Goal: Navigation & Orientation: Find specific page/section

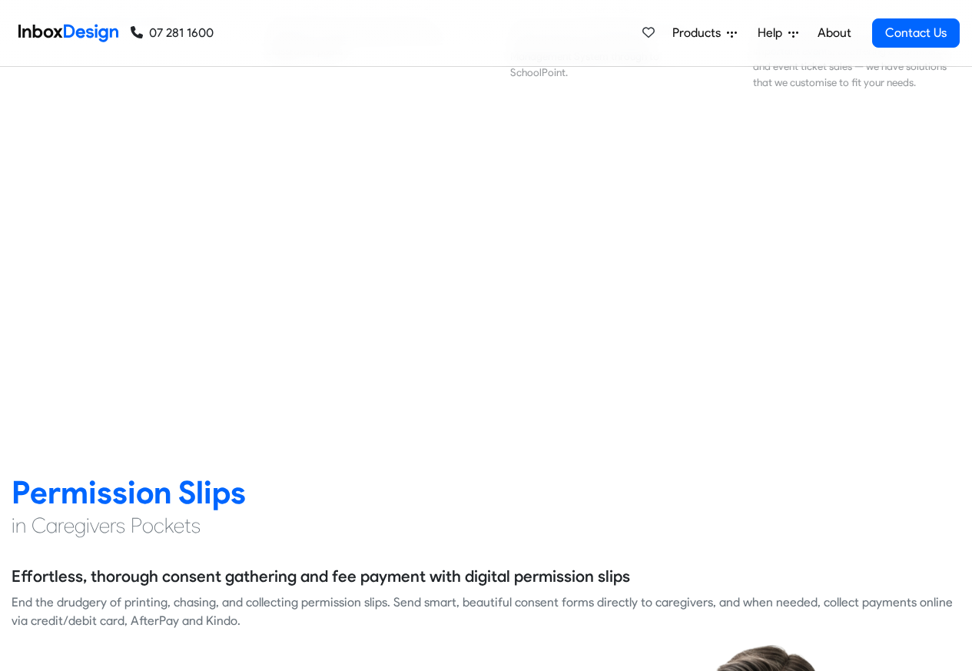
scroll to position [1751, 0]
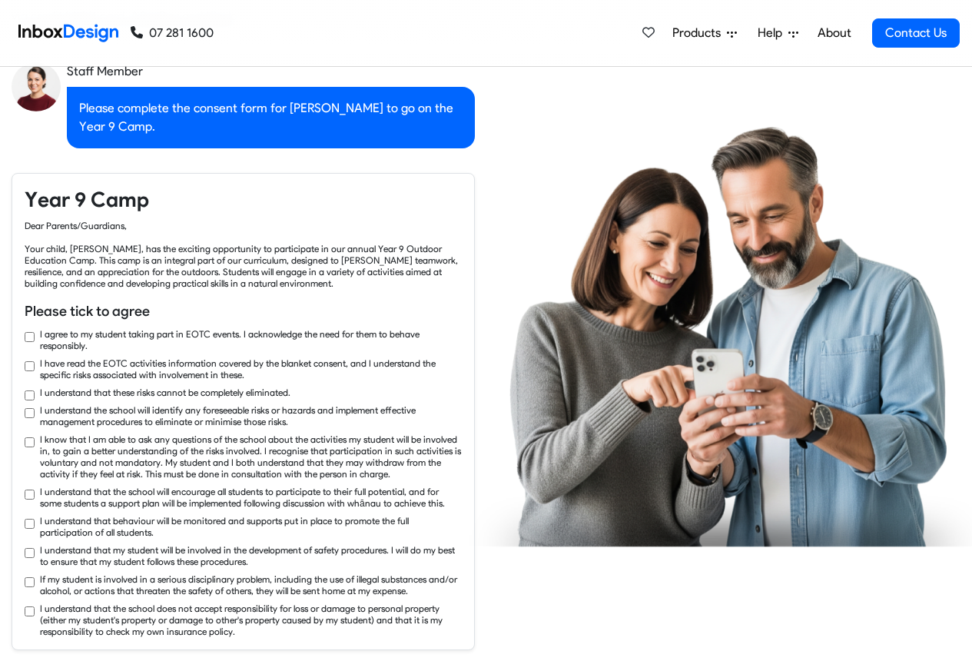
checkbox input "true"
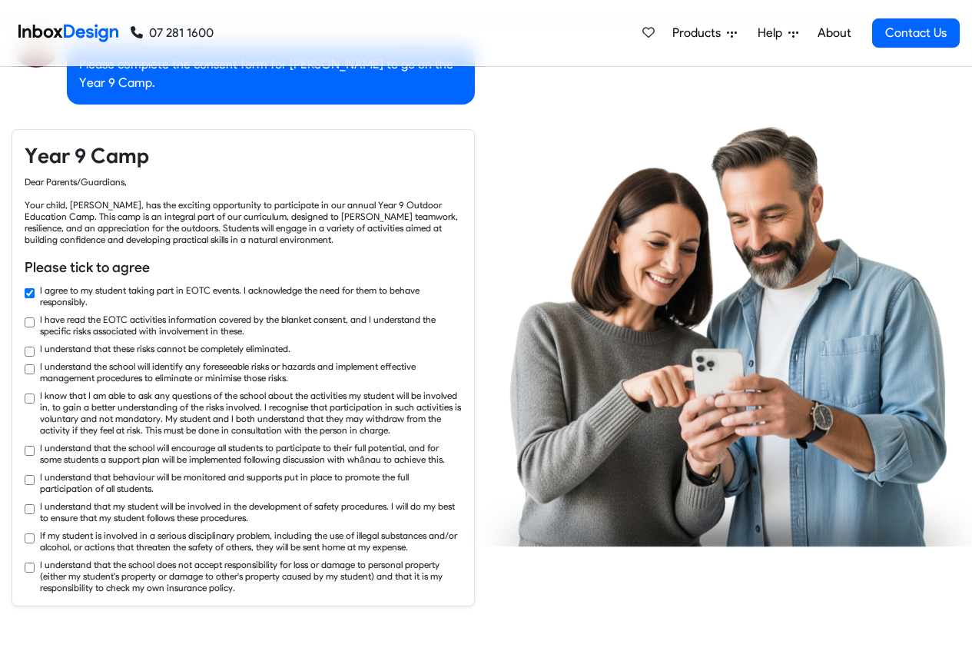
checkbox input "true"
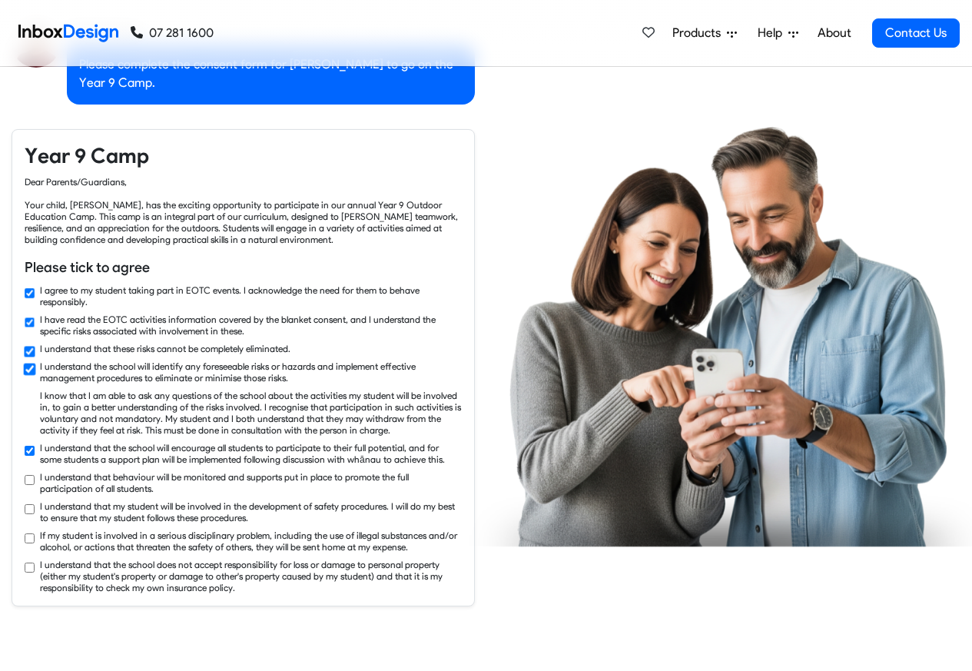
checkbox input "true"
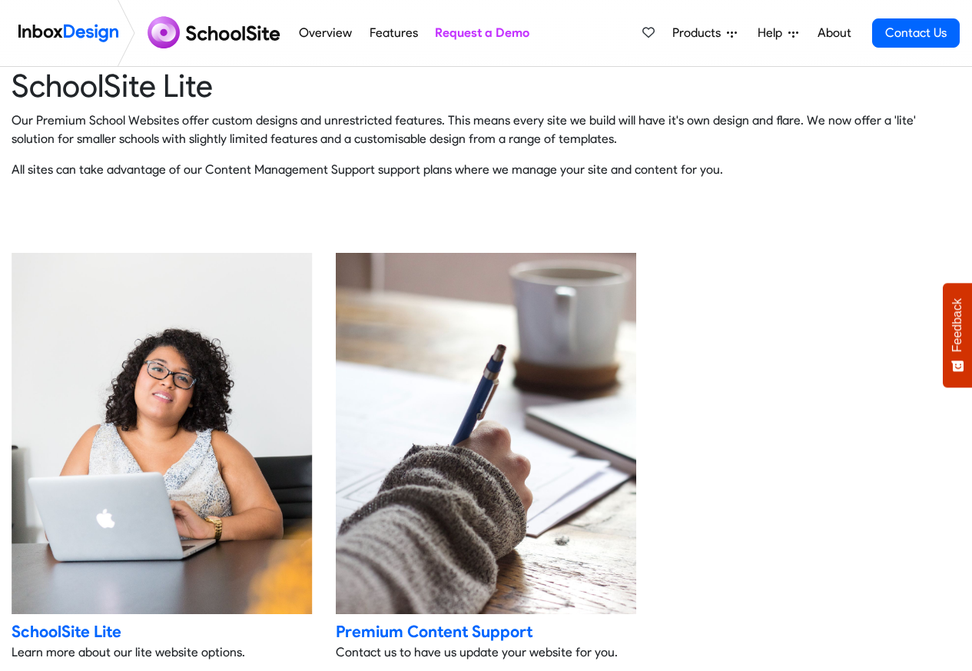
scroll to position [3087, 0]
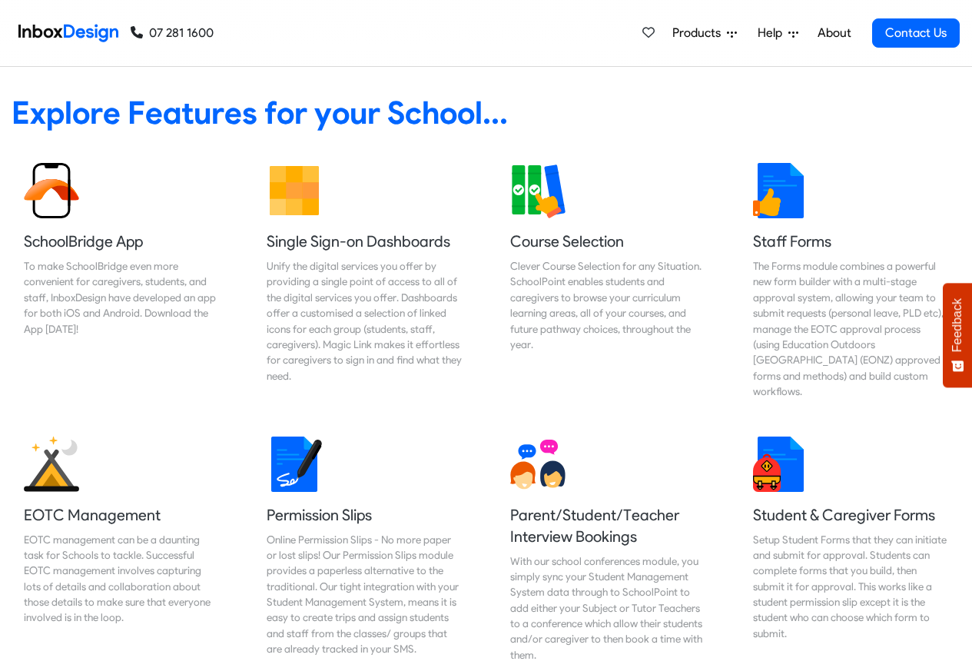
scroll to position [1480, 0]
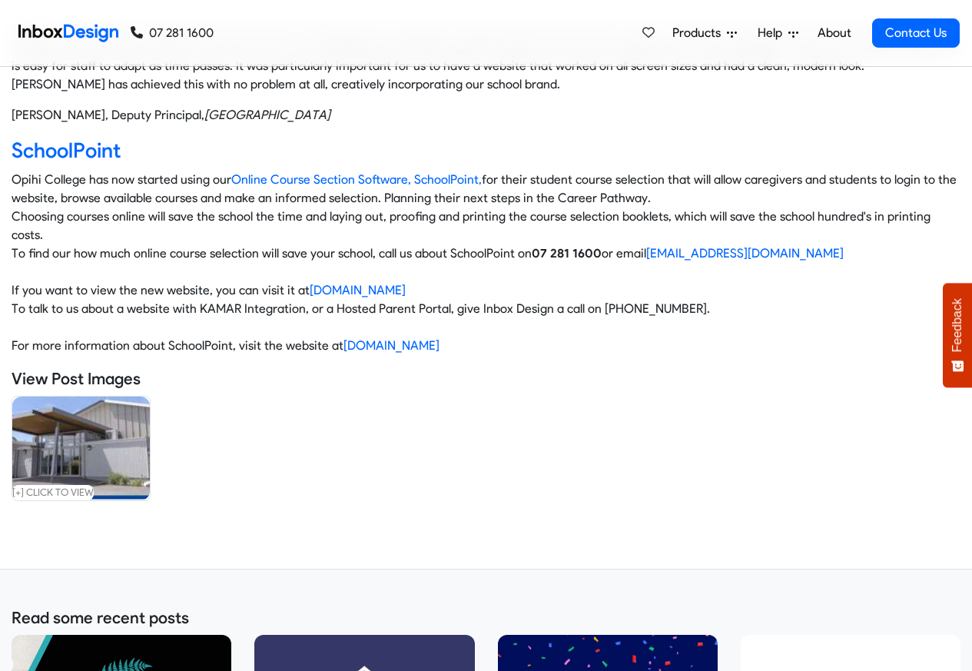
scroll to position [645, 0]
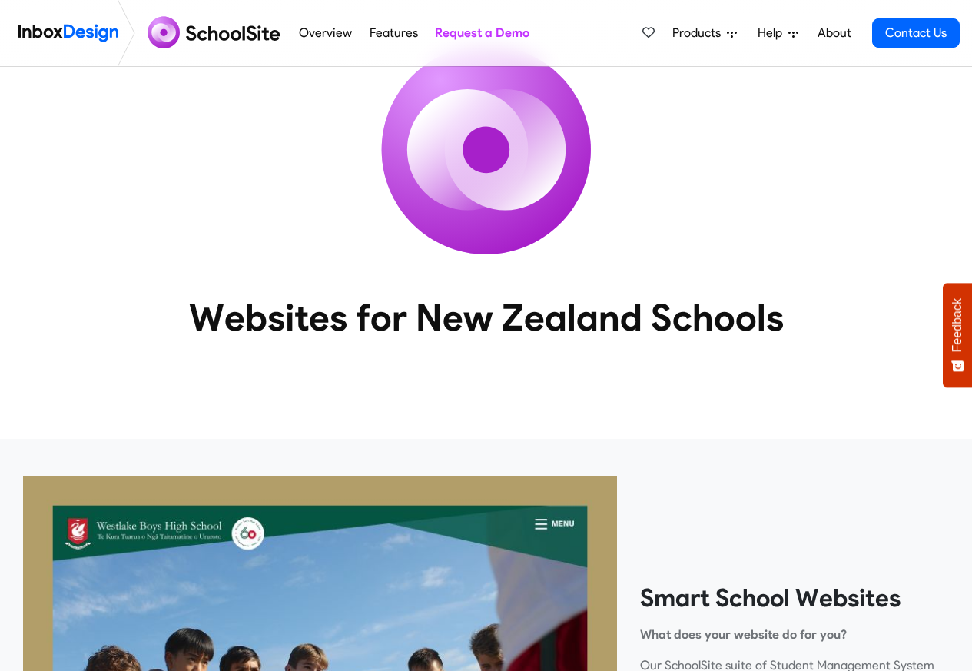
scroll to position [461, 0]
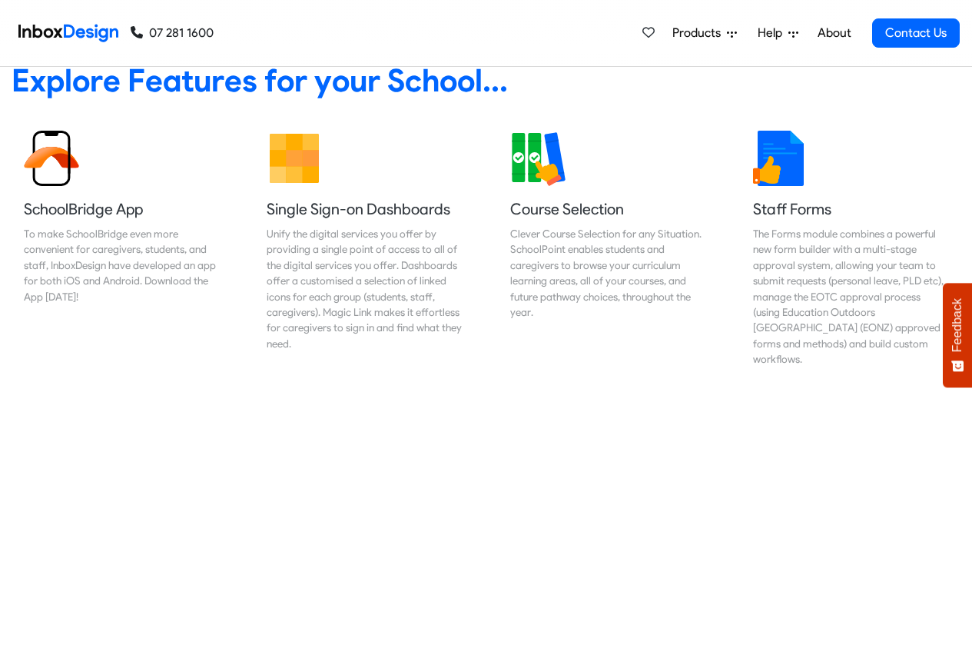
scroll to position [737, 0]
